Goal: Use online tool/utility: Utilize a website feature to perform a specific function

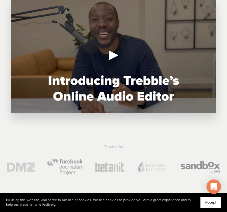
scroll to position [60, 0]
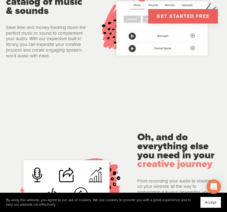
scroll to position [934, 0]
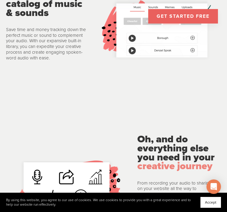
click at [186, 14] on link "GET STARTED FREE" at bounding box center [183, 16] width 70 height 14
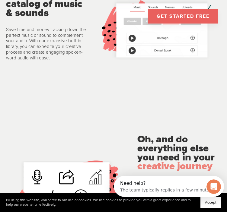
scroll to position [0, 0]
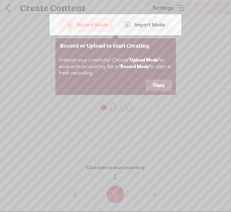
click at [166, 85] on button "Okay" at bounding box center [159, 85] width 27 height 11
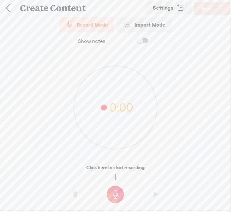
click at [112, 193] on t at bounding box center [115, 194] width 17 height 17
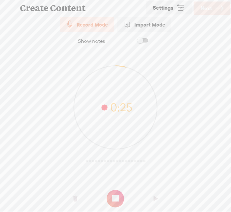
click at [77, 199] on t at bounding box center [75, 199] width 4 height 18
click at [74, 197] on t at bounding box center [75, 199] width 4 height 18
drag, startPoint x: 118, startPoint y: 195, endPoint x: 108, endPoint y: 197, distance: 9.9
click at [117, 195] on t at bounding box center [115, 198] width 17 height 17
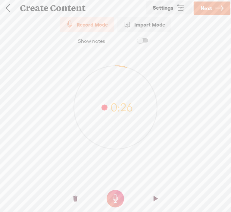
click at [77, 201] on t at bounding box center [75, 199] width 4 height 18
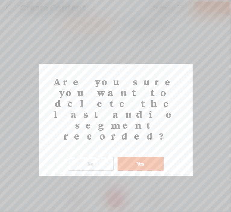
click at [131, 157] on button "Yes" at bounding box center [141, 164] width 46 height 14
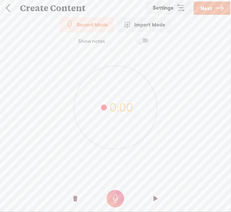
click at [119, 201] on t at bounding box center [115, 198] width 17 height 17
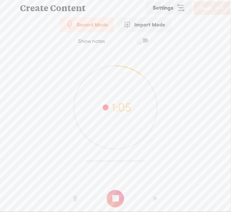
click at [145, 35] on div "Show notes 8:54 1:05 1 1:05 Click here to start recording" at bounding box center [115, 120] width 231 height 177
click at [144, 37] on label at bounding box center [137, 40] width 33 height 10
click at [145, 38] on span at bounding box center [142, 40] width 11 height 4
click at [72, 199] on o at bounding box center [75, 199] width 24 height 18
click at [116, 200] on t at bounding box center [115, 198] width 17 height 17
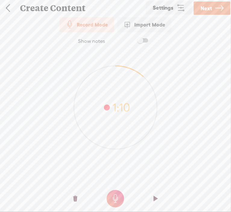
click at [72, 198] on o at bounding box center [75, 199] width 24 height 18
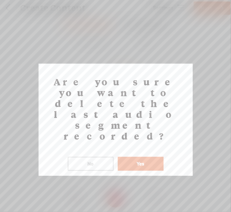
click at [150, 157] on button "Yes" at bounding box center [141, 164] width 46 height 14
